Goal: Task Accomplishment & Management: Manage account settings

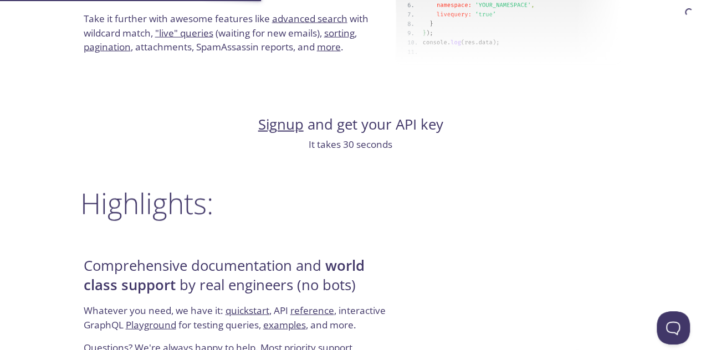
scroll to position [1155, 0]
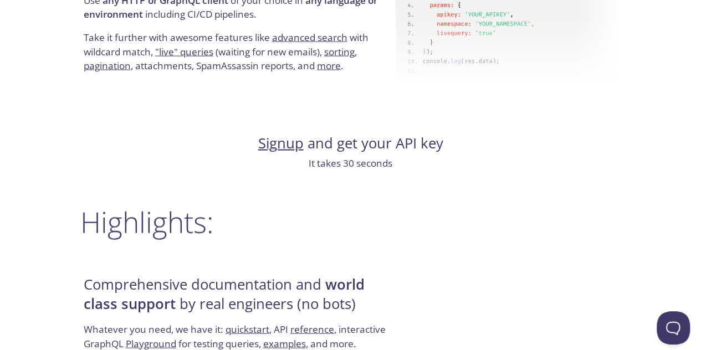
click at [283, 147] on link "Signup" at bounding box center [280, 143] width 45 height 19
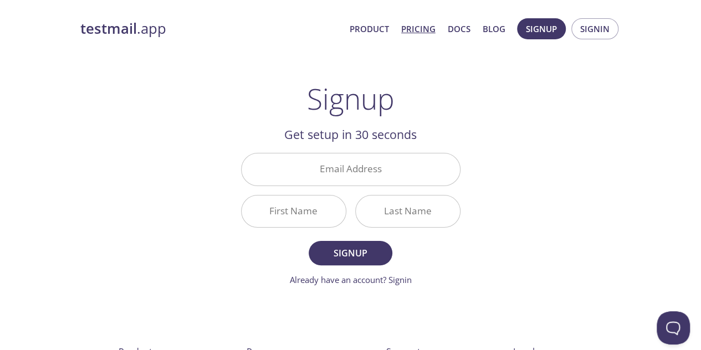
click at [424, 28] on link "Pricing" at bounding box center [418, 29] width 34 height 14
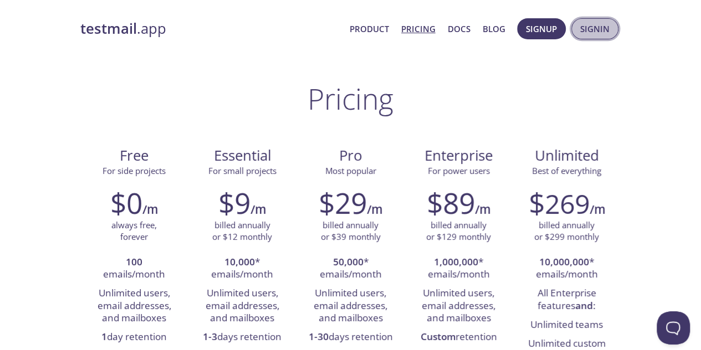
click at [586, 32] on span "Signin" at bounding box center [594, 29] width 29 height 14
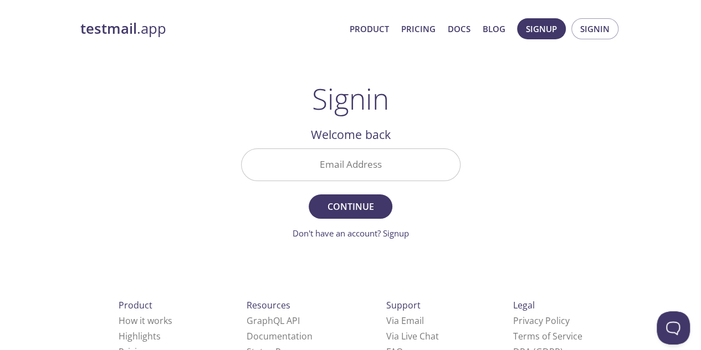
scroll to position [40, 0]
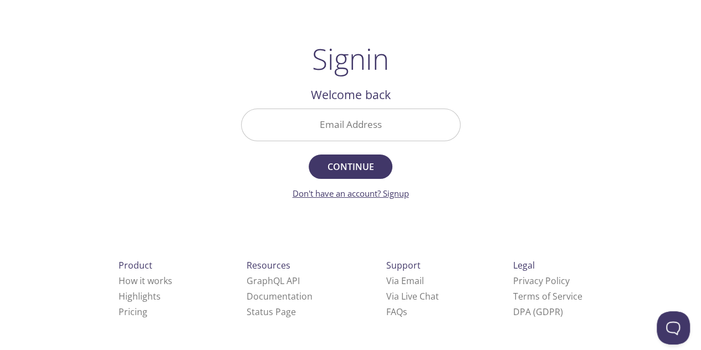
click at [399, 197] on link "Don't have an account? Signup" at bounding box center [351, 193] width 116 height 11
